Goal: Find contact information: Find contact information

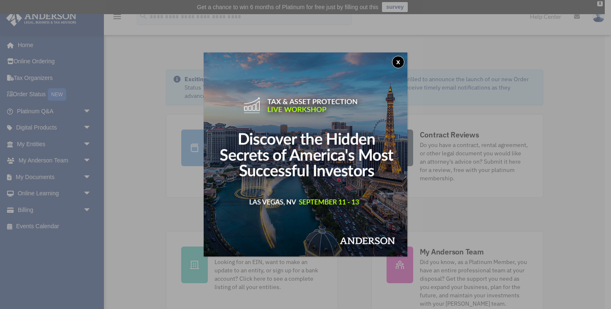
click at [401, 62] on button "x" at bounding box center [398, 62] width 12 height 12
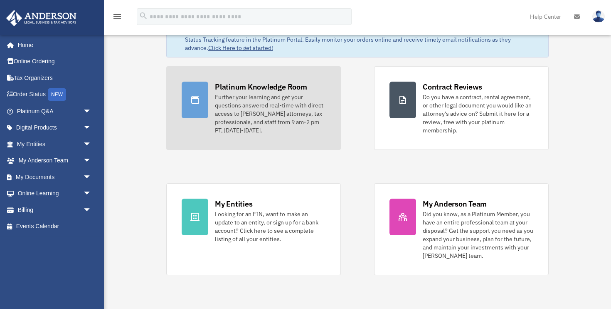
scroll to position [49, 0]
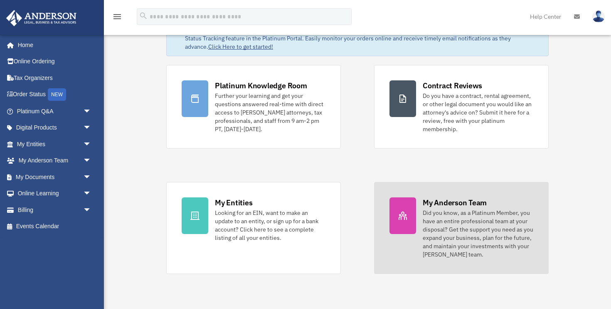
click at [432, 199] on div "My Anderson Team" at bounding box center [455, 202] width 64 height 10
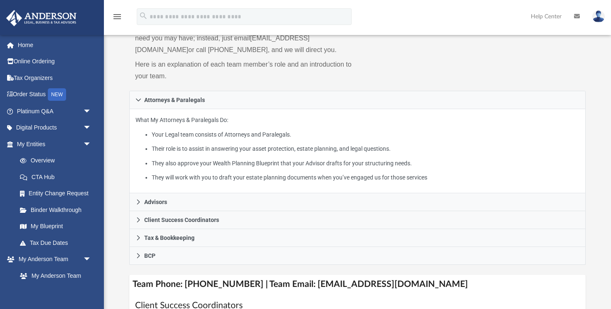
scroll to position [100, 0]
click at [49, 242] on link "Tax Due Dates" at bounding box center [58, 242] width 92 height 17
click at [47, 245] on link "Tax Due Dates" at bounding box center [58, 242] width 92 height 17
click at [46, 260] on link "My Anderson Team arrow_drop_down" at bounding box center [55, 259] width 98 height 17
click at [46, 275] on link "My Anderson Team" at bounding box center [58, 275] width 92 height 17
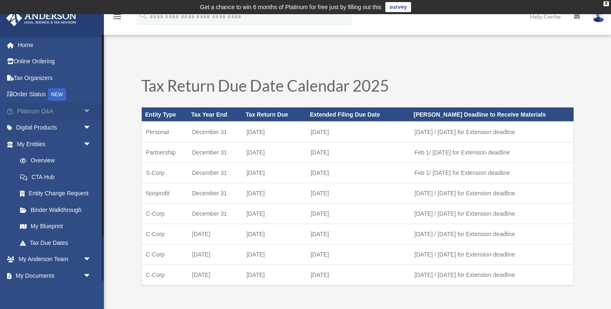
click at [77, 111] on link "Platinum Q&A arrow_drop_down" at bounding box center [55, 111] width 98 height 17
click at [86, 109] on span "arrow_drop_down" at bounding box center [91, 111] width 17 height 17
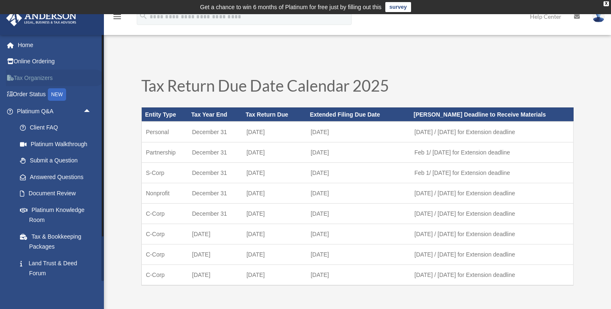
click at [84, 81] on link "Tax Organizers" at bounding box center [55, 77] width 98 height 17
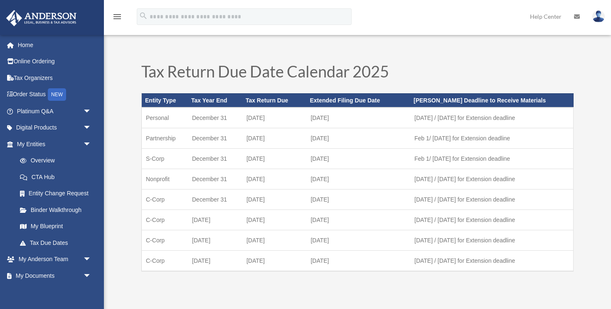
scroll to position [41, 0]
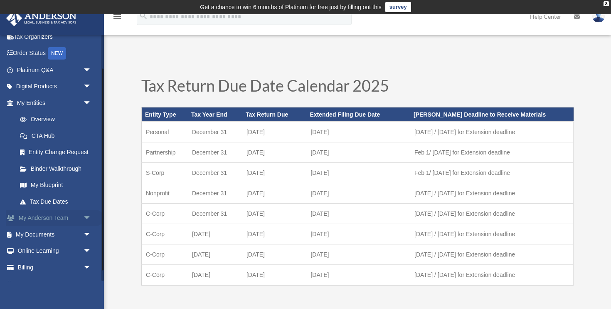
click at [35, 223] on link "My [PERSON_NAME] Team arrow_drop_down" at bounding box center [55, 218] width 98 height 17
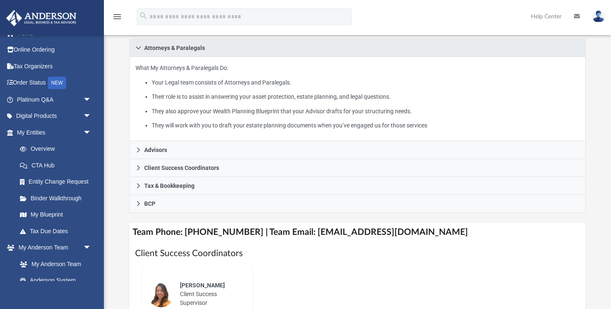
scroll to position [158, 0]
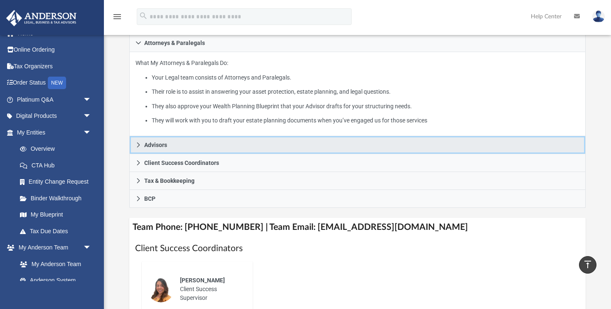
click at [160, 146] on span "Advisors" at bounding box center [155, 145] width 23 height 6
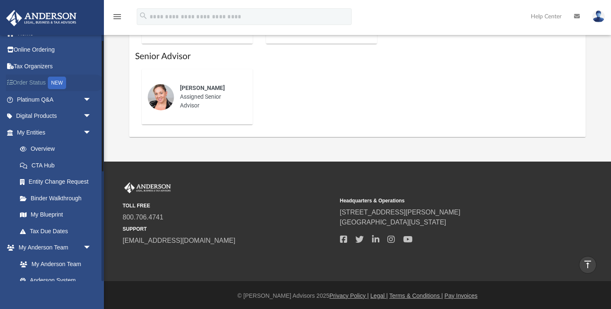
scroll to position [0, 0]
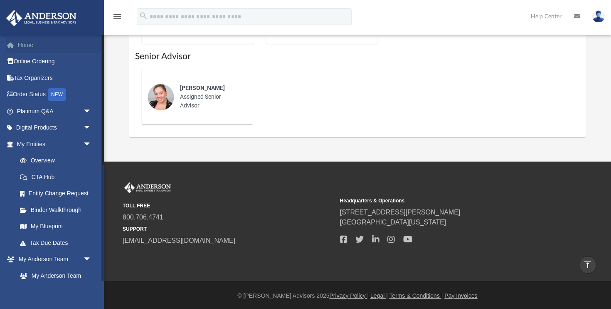
click at [27, 45] on link "Home" at bounding box center [55, 45] width 98 height 17
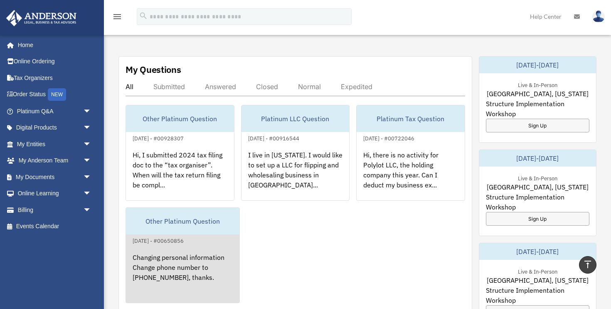
scroll to position [263, 0]
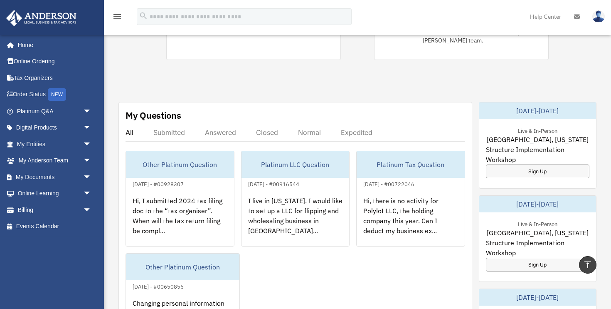
click at [168, 129] on div "Submitted" at bounding box center [169, 132] width 32 height 8
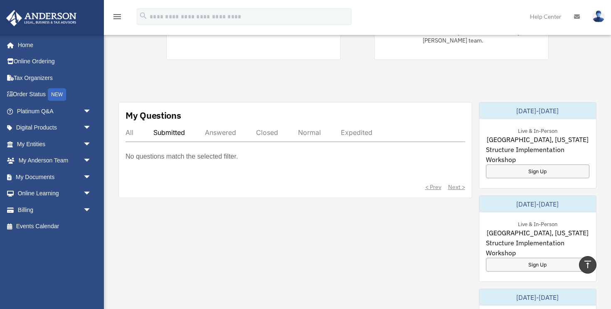
click at [218, 133] on div "Answered" at bounding box center [220, 132] width 31 height 8
click at [123, 136] on div "My Questions All Submitted Answered Closed Normal Expedited No questions match …" at bounding box center [296, 150] width 354 height 96
click at [165, 134] on div "Submitted" at bounding box center [169, 132] width 32 height 8
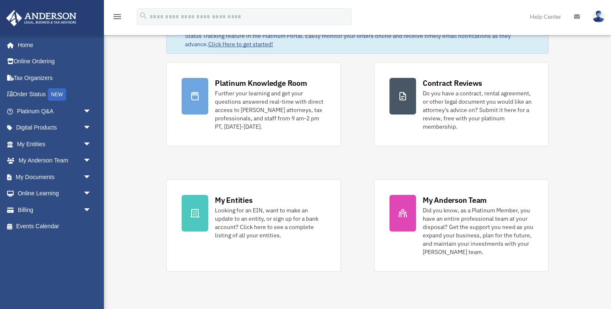
scroll to position [53, 0]
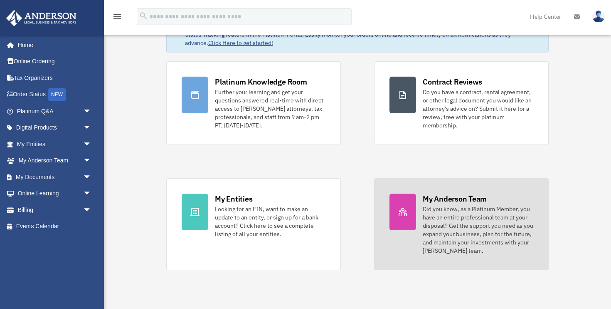
click at [457, 205] on div "Did you know, as a Platinum Member, you have an entire professional team at you…" at bounding box center [478, 230] width 111 height 50
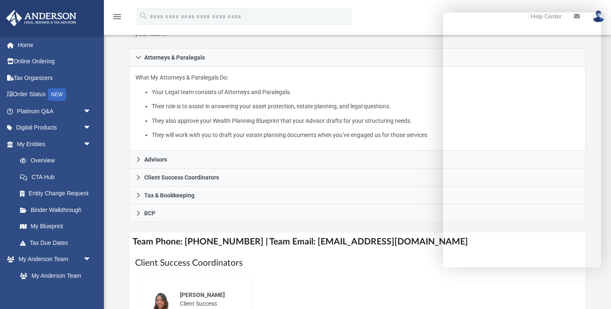
scroll to position [151, 0]
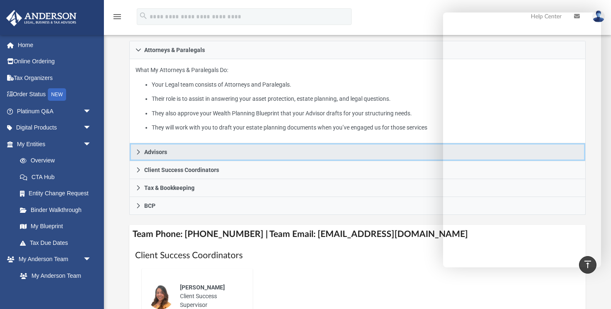
click at [392, 151] on link "Advisors" at bounding box center [357, 152] width 457 height 18
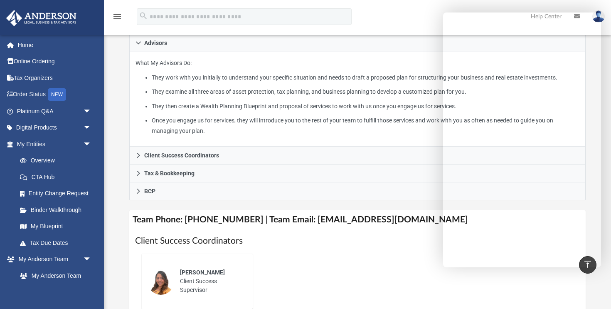
scroll to position [183, 0]
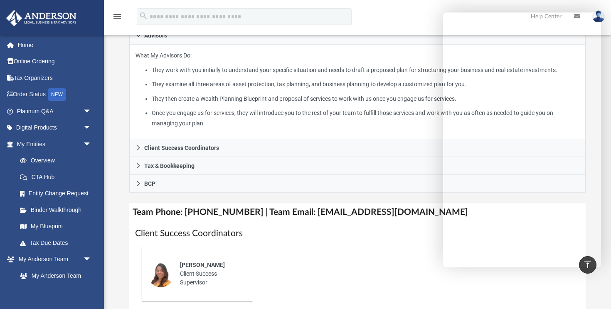
click at [384, 260] on div "Alex Gomez Client Success Supervisor" at bounding box center [357, 273] width 445 height 69
drag, startPoint x: 302, startPoint y: 210, endPoint x: 423, endPoint y: 208, distance: 121.1
click at [423, 208] on h4 "Team Phone: [PHONE_NUMBER] | Team Email: [EMAIL_ADDRESS][DOMAIN_NAME]" at bounding box center [357, 212] width 457 height 19
copy h4 "[EMAIL_ADDRESS][DOMAIN_NAME]"
